Goal: Use online tool/utility: Utilize a website feature to perform a specific function

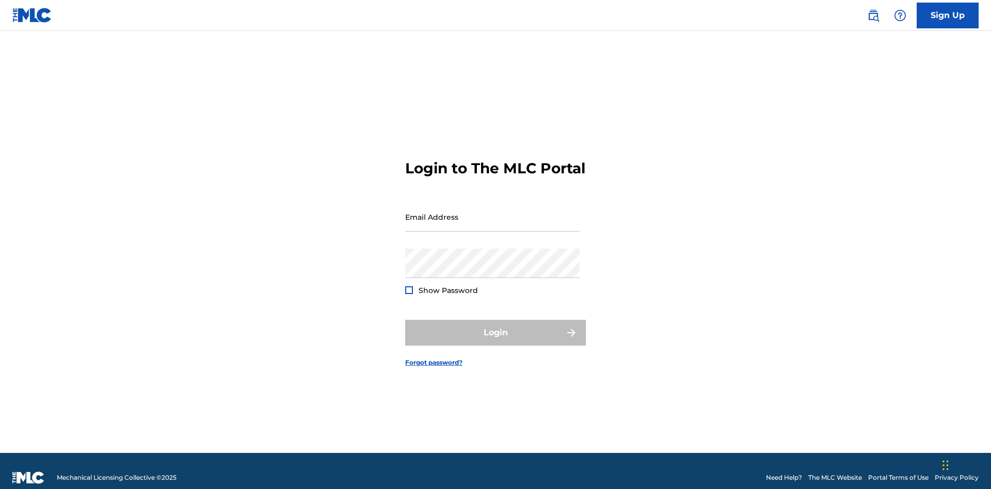
scroll to position [13, 0]
click at [493, 212] on input "Email Address" at bounding box center [492, 216] width 175 height 29
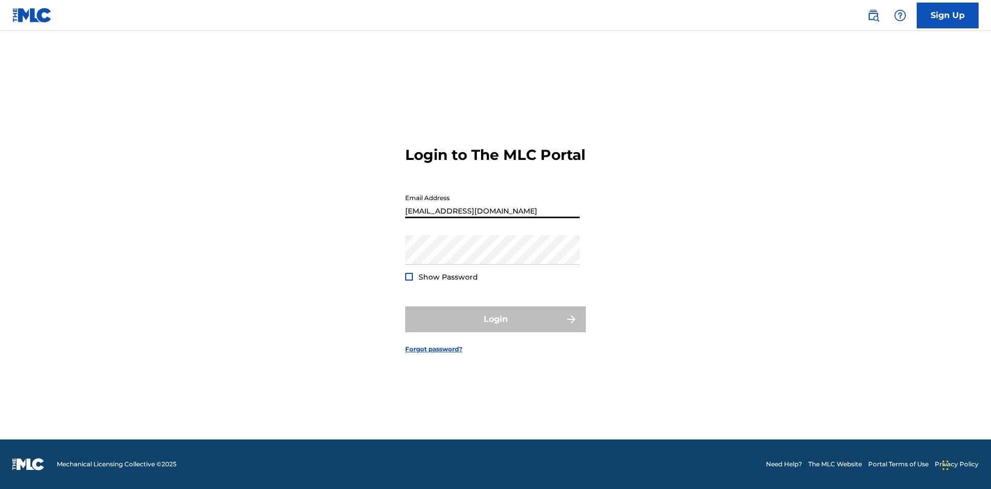
type input "[EMAIL_ADDRESS][DOMAIN_NAME]"
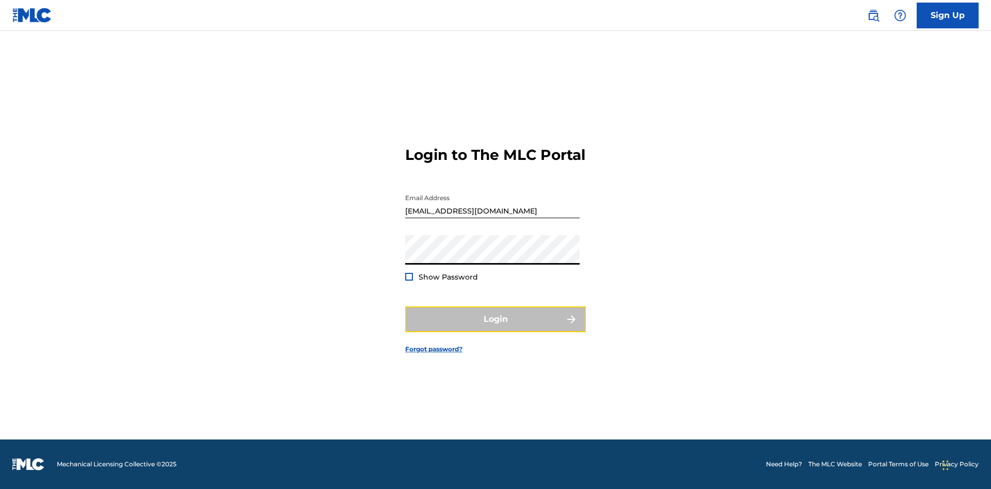
click at [496, 328] on button "Login" at bounding box center [495, 320] width 181 height 26
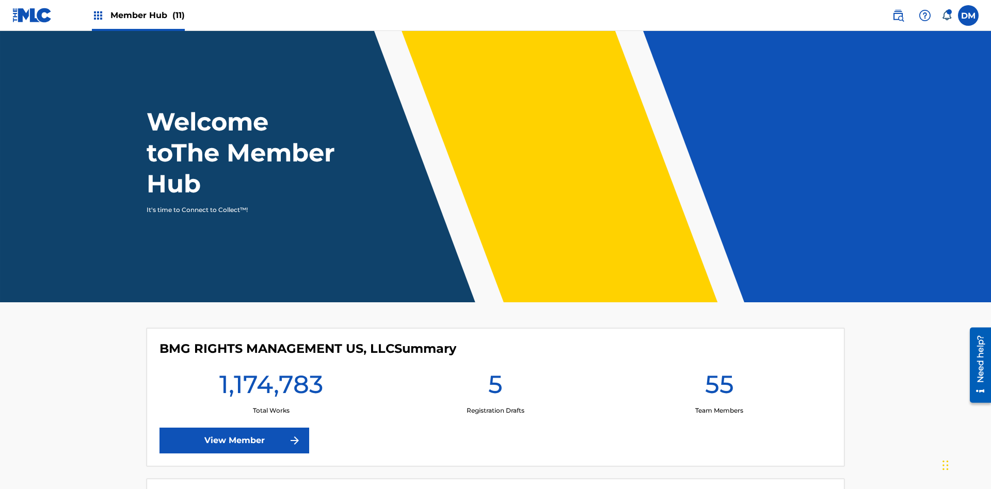
click at [147, 15] on span "Member Hub (11)" at bounding box center [147, 15] width 74 height 12
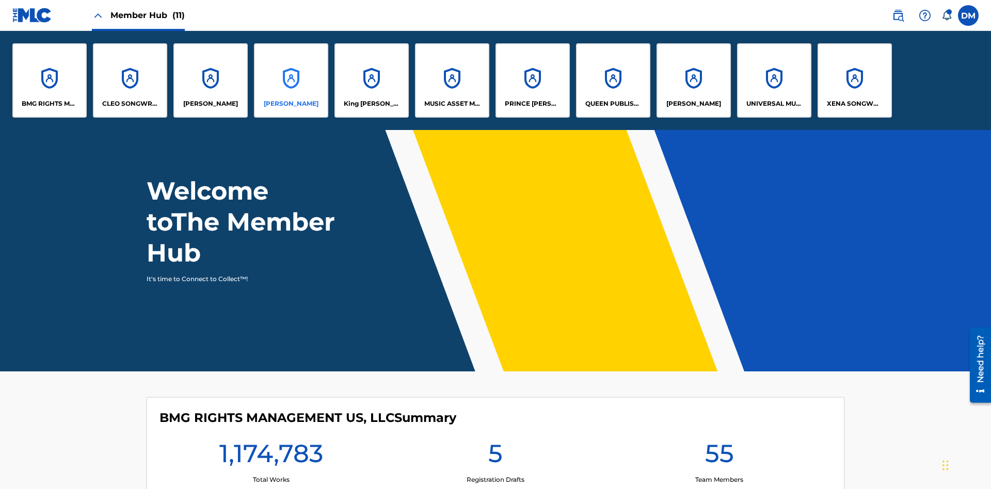
click at [291, 104] on p "EYAMA MCSINGER" at bounding box center [291, 103] width 55 height 9
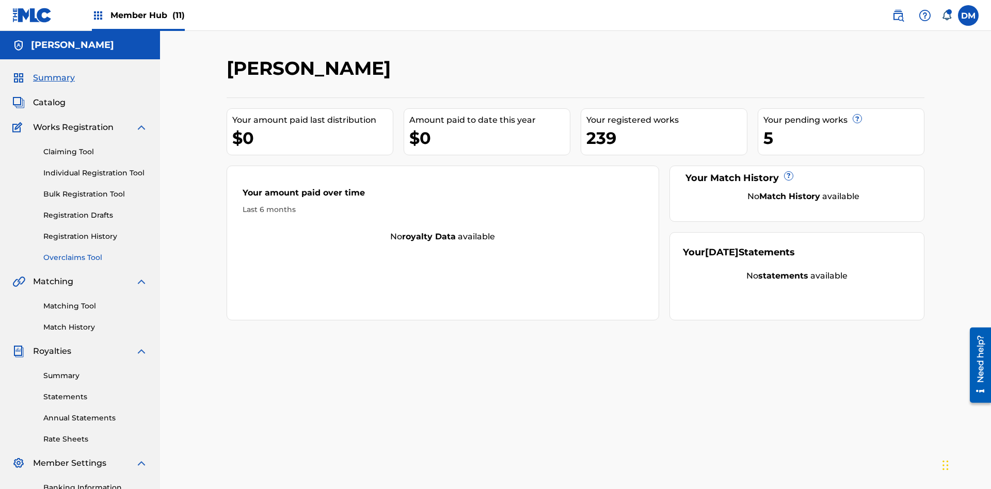
click at [96, 252] on link "Overclaims Tool" at bounding box center [95, 257] width 104 height 11
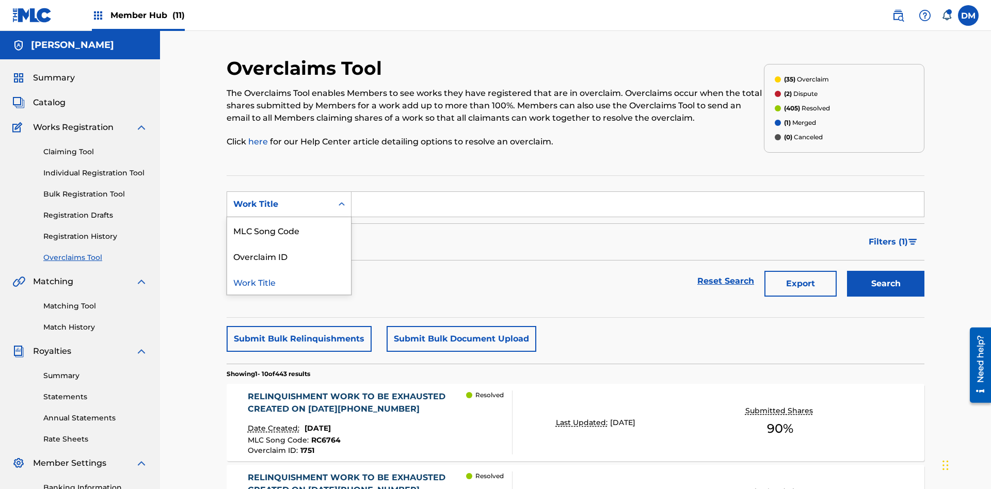
click at [289, 243] on div "Overclaim ID" at bounding box center [289, 256] width 124 height 26
